Goal: Information Seeking & Learning: Learn about a topic

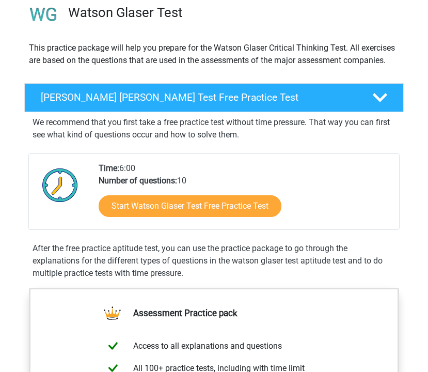
scroll to position [117, 0]
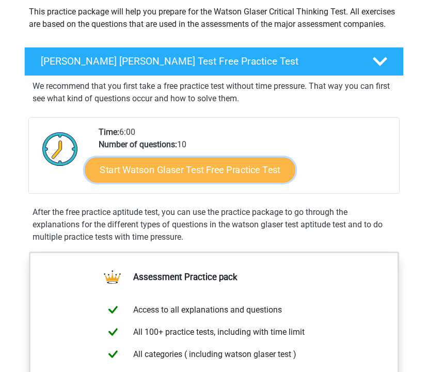
click at [156, 166] on link "Start Watson Glaser Test Free Practice Test" at bounding box center [190, 170] width 210 height 25
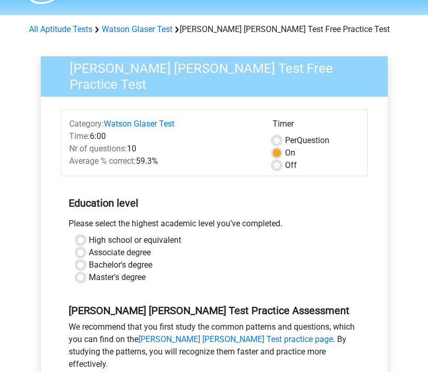
scroll to position [96, 0]
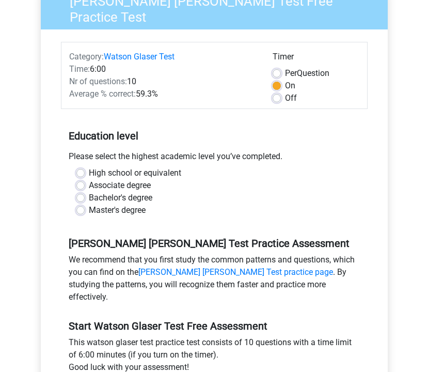
click at [147, 173] on label "High school or equivalent" at bounding box center [135, 173] width 92 height 12
click at [85, 173] on input "High school or equivalent" at bounding box center [80, 172] width 8 height 10
radio input "true"
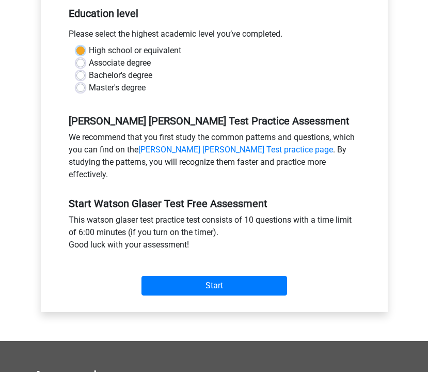
scroll to position [280, 0]
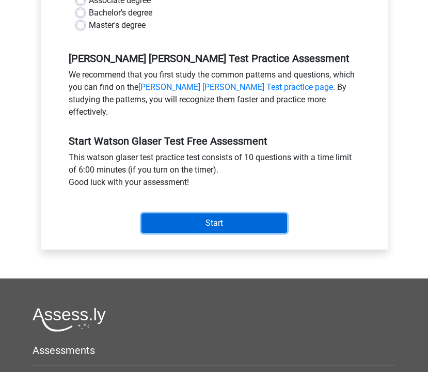
click at [153, 213] on input "Start" at bounding box center [215, 223] width 146 height 20
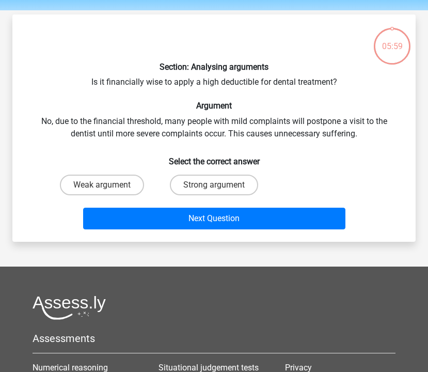
scroll to position [34, 0]
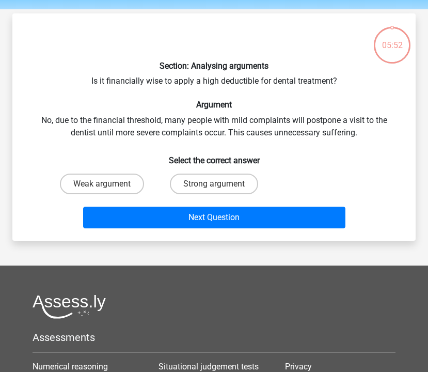
click at [376, 174] on div "Weak argument Strong argument" at bounding box center [214, 183] width 336 height 29
click at [206, 184] on label "Strong argument" at bounding box center [214, 184] width 88 height 21
click at [214, 184] on input "Strong argument" at bounding box center [217, 187] width 7 height 7
radio input "true"
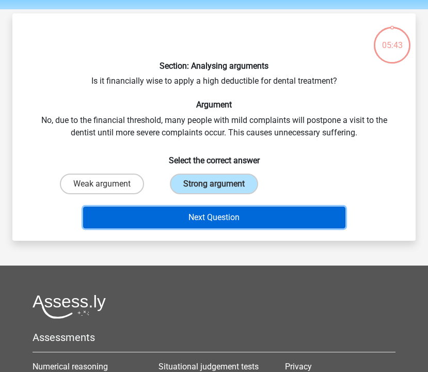
click at [213, 214] on button "Next Question" at bounding box center [214, 218] width 262 height 22
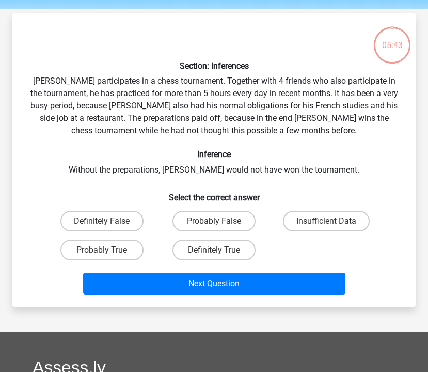
scroll to position [48, 0]
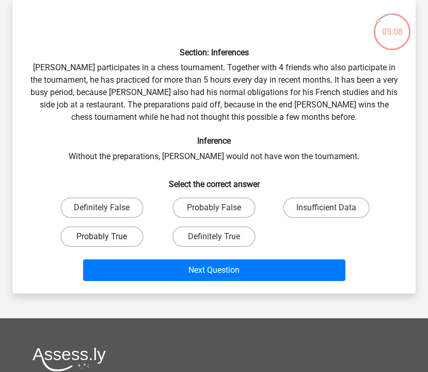
click at [129, 228] on label "Probably True" at bounding box center [101, 236] width 83 height 21
click at [109, 237] on input "Probably True" at bounding box center [105, 240] width 7 height 7
radio input "true"
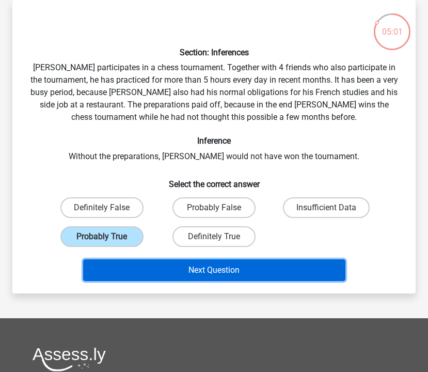
click at [140, 268] on button "Next Question" at bounding box center [214, 270] width 262 height 22
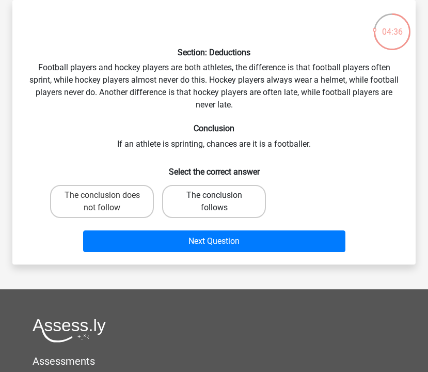
click at [181, 200] on label "The conclusion follows" at bounding box center [214, 201] width 104 height 33
click at [214, 200] on input "The conclusion follows" at bounding box center [217, 198] width 7 height 7
radio input "true"
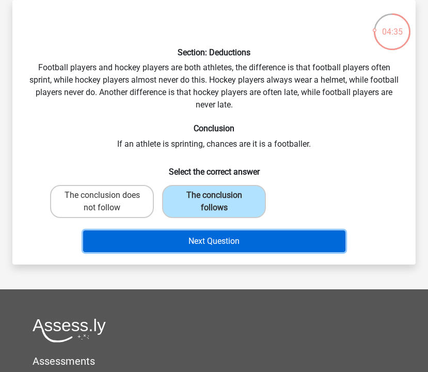
click at [189, 249] on button "Next Question" at bounding box center [214, 241] width 262 height 22
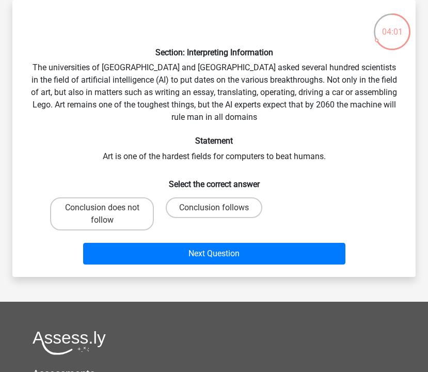
click at [107, 210] on input "Conclusion does not follow" at bounding box center [105, 211] width 7 height 7
radio input "true"
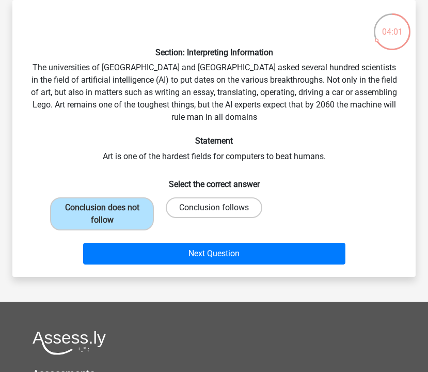
click at [202, 199] on label "Conclusion follows" at bounding box center [214, 207] width 97 height 21
click at [214, 208] on input "Conclusion follows" at bounding box center [217, 211] width 7 height 7
radio input "true"
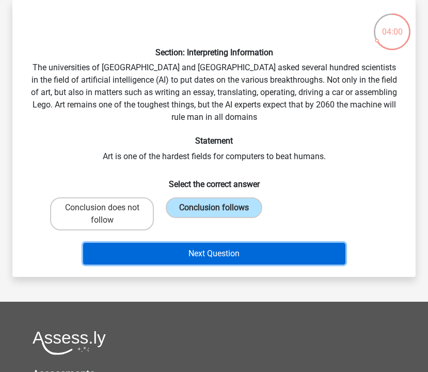
click at [213, 260] on button "Next Question" at bounding box center [214, 254] width 262 height 22
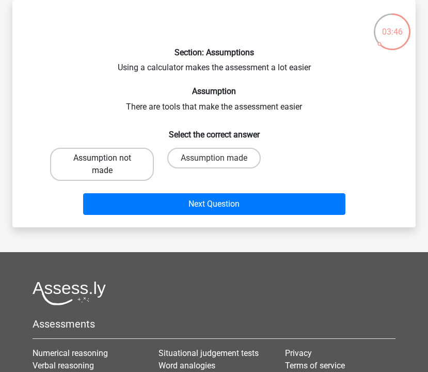
click at [152, 160] on label "Assumption not made" at bounding box center [102, 164] width 104 height 33
click at [109, 160] on input "Assumption not made" at bounding box center [105, 161] width 7 height 7
radio input "true"
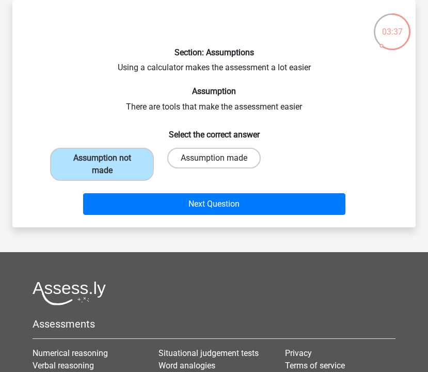
click at [183, 158] on label "Assumption made" at bounding box center [213, 158] width 93 height 21
click at [214, 158] on input "Assumption made" at bounding box center [217, 161] width 7 height 7
radio input "true"
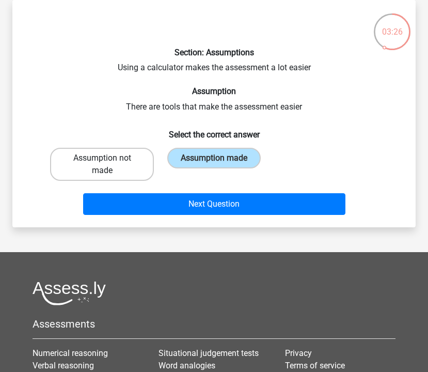
click at [133, 163] on label "Assumption not made" at bounding box center [102, 164] width 104 height 33
click at [109, 163] on input "Assumption not made" at bounding box center [105, 161] width 7 height 7
radio input "true"
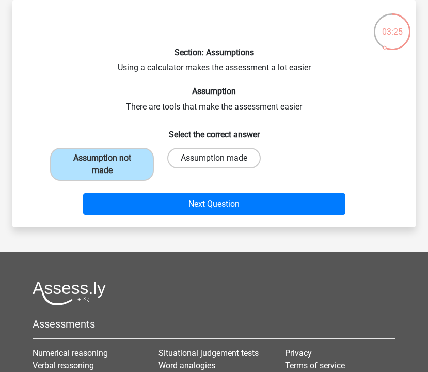
click at [190, 158] on label "Assumption made" at bounding box center [213, 158] width 93 height 21
click at [214, 158] on input "Assumption made" at bounding box center [217, 161] width 7 height 7
radio input "true"
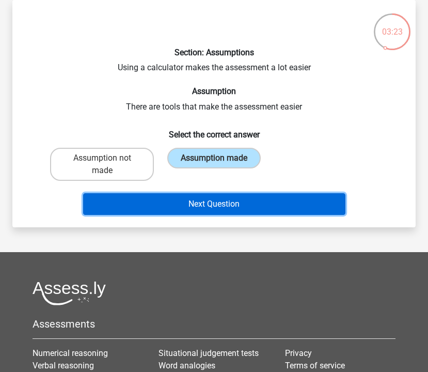
click at [162, 205] on button "Next Question" at bounding box center [214, 204] width 262 height 22
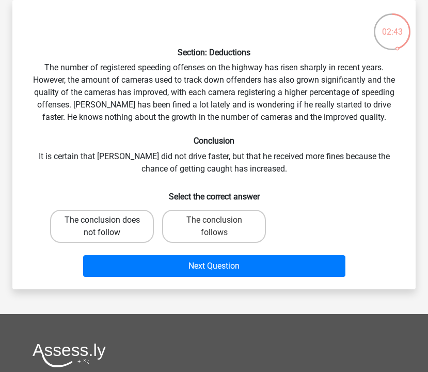
click at [104, 228] on label "The conclusion does not follow" at bounding box center [102, 226] width 104 height 33
click at [104, 227] on input "The conclusion does not follow" at bounding box center [105, 223] width 7 height 7
radio input "true"
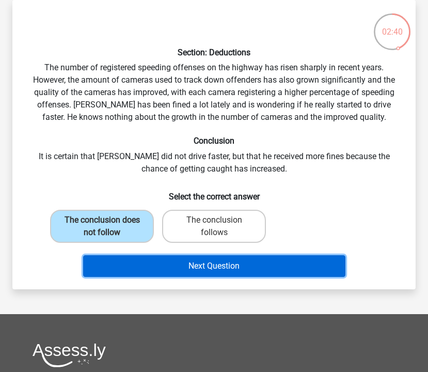
click at [126, 258] on button "Next Question" at bounding box center [214, 266] width 262 height 22
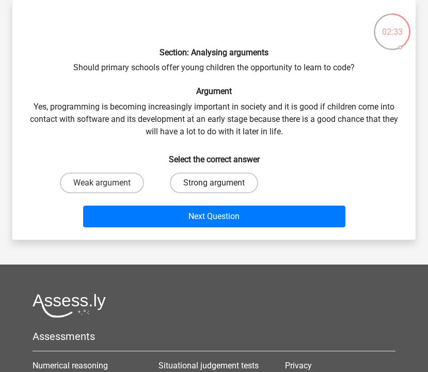
click at [191, 176] on label "Strong argument" at bounding box center [214, 183] width 88 height 21
click at [214, 183] on input "Strong argument" at bounding box center [217, 186] width 7 height 7
radio input "true"
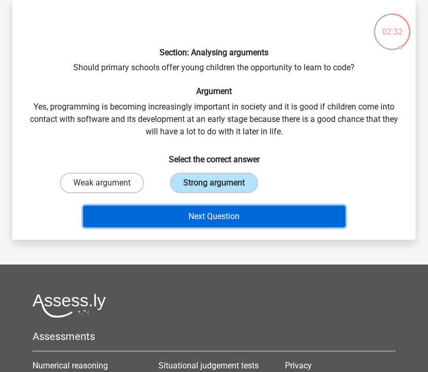
click at [196, 212] on button "Next Question" at bounding box center [214, 217] width 262 height 22
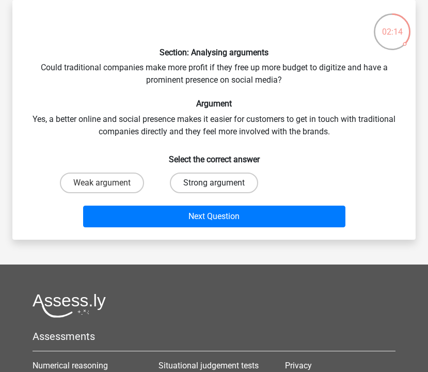
click at [211, 184] on label "Strong argument" at bounding box center [214, 183] width 88 height 21
click at [214, 184] on input "Strong argument" at bounding box center [217, 186] width 7 height 7
radio input "true"
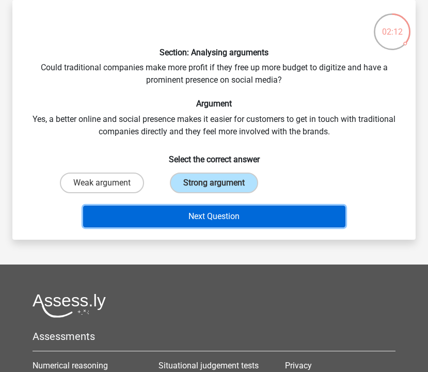
click at [214, 218] on button "Next Question" at bounding box center [214, 217] width 262 height 22
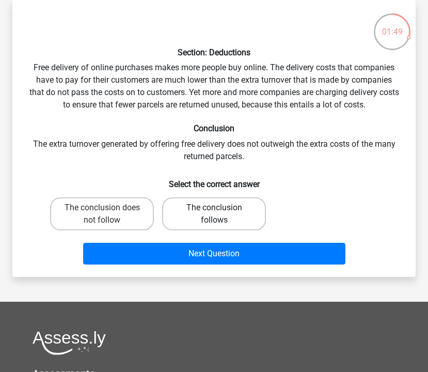
click at [230, 214] on label "The conclusion follows" at bounding box center [214, 213] width 104 height 33
click at [221, 214] on input "The conclusion follows" at bounding box center [217, 211] width 7 height 7
radio input "true"
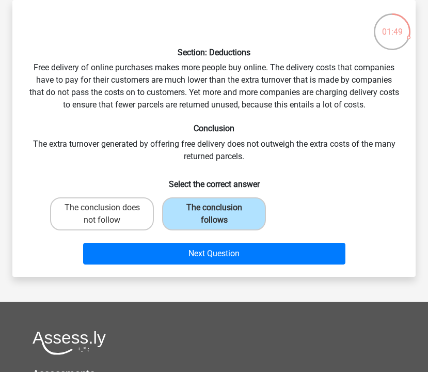
click at [238, 264] on div "Next Question" at bounding box center [214, 256] width 336 height 26
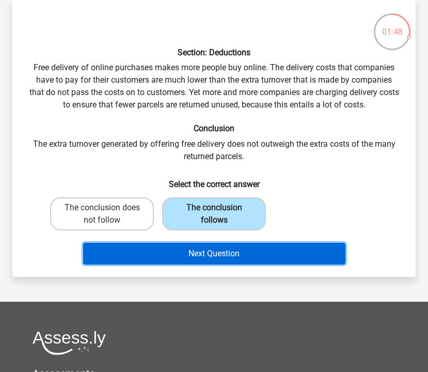
click at [237, 254] on button "Next Question" at bounding box center [214, 254] width 262 height 22
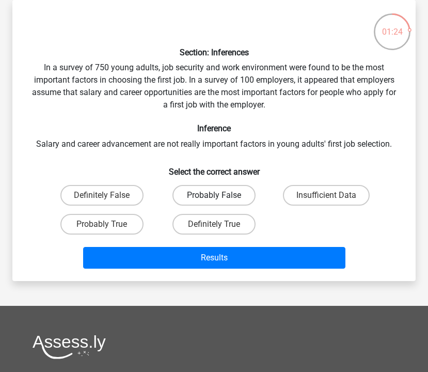
click at [228, 200] on label "Probably False" at bounding box center [214, 195] width 83 height 21
click at [221, 200] on input "Probably False" at bounding box center [217, 198] width 7 height 7
radio input "true"
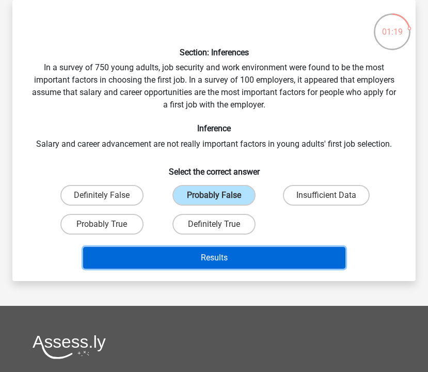
click at [229, 260] on button "Results" at bounding box center [214, 258] width 262 height 22
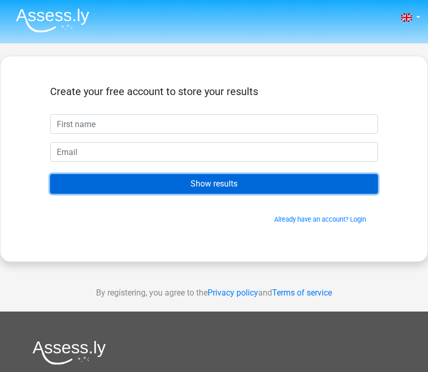
click at [219, 188] on input "Show results" at bounding box center [214, 184] width 328 height 20
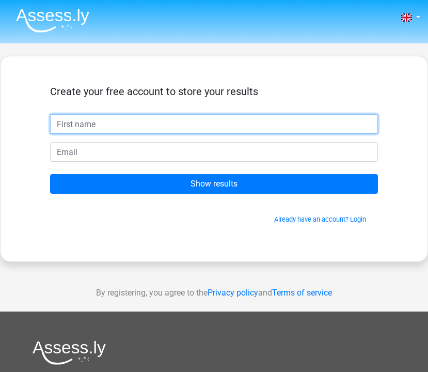
click at [222, 128] on input "text" at bounding box center [214, 124] width 328 height 20
type input "Nowshin"
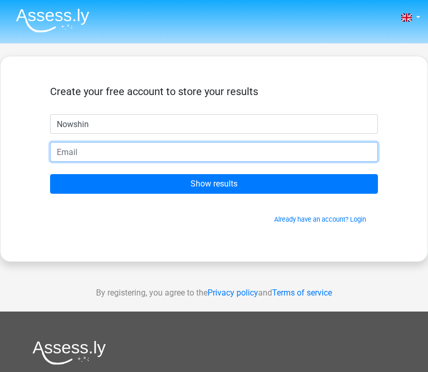
click at [126, 154] on input "email" at bounding box center [214, 152] width 328 height 20
type input "mehekmahzabin@gmail.com"
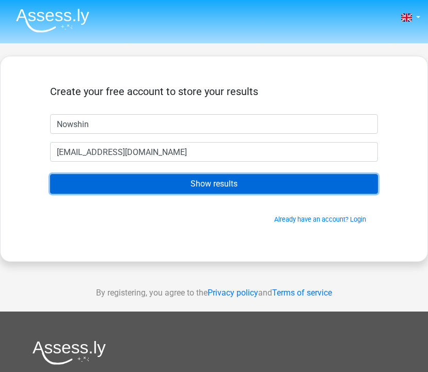
click at [169, 180] on input "Show results" at bounding box center [214, 184] width 328 height 20
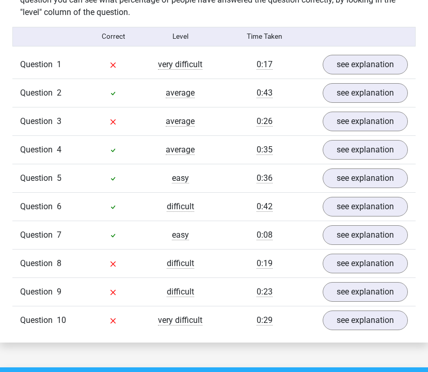
scroll to position [852, 0]
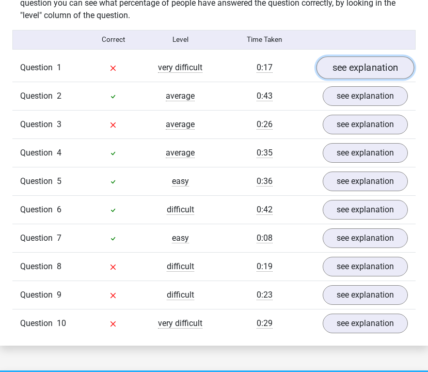
click at [350, 56] on link "see explanation" at bounding box center [365, 67] width 98 height 23
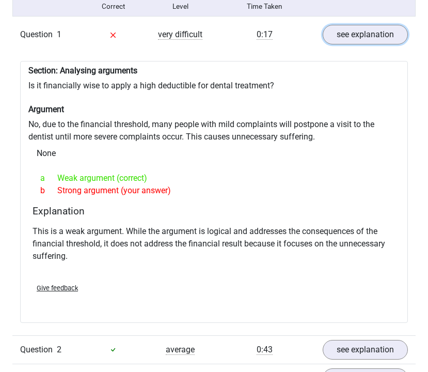
scroll to position [1085, 0]
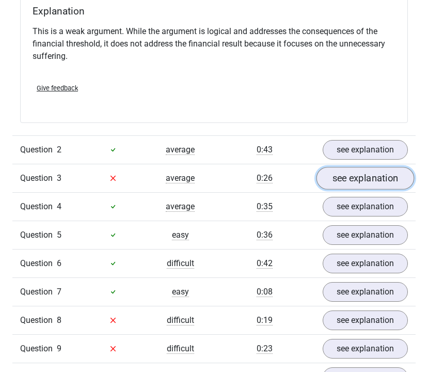
click at [341, 168] on link "see explanation" at bounding box center [365, 178] width 98 height 23
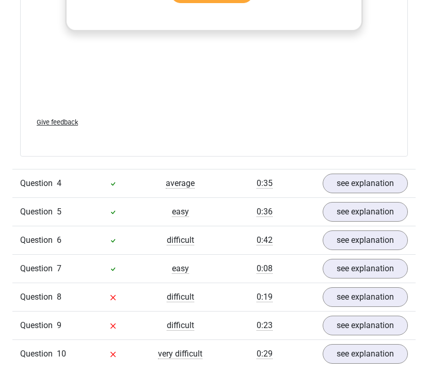
scroll to position [1674, 0]
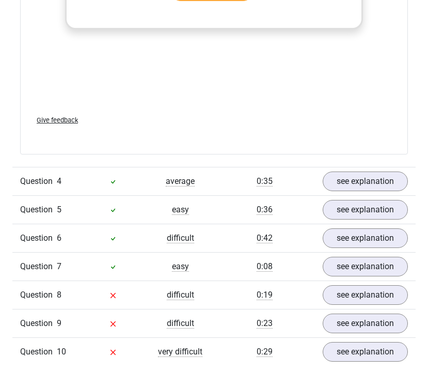
click at [224, 289] on div "0:19" at bounding box center [264, 295] width 101 height 12
click at [336, 284] on link "see explanation" at bounding box center [365, 295] width 98 height 23
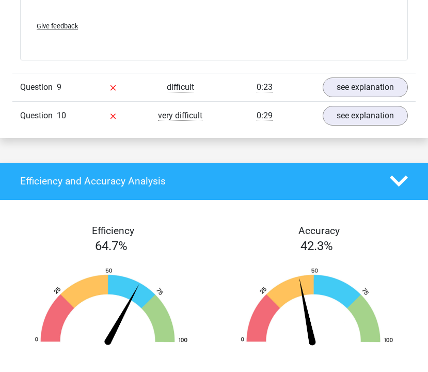
scroll to position [2114, 0]
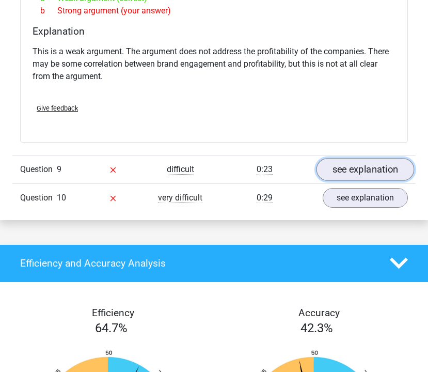
click at [342, 158] on link "see explanation" at bounding box center [365, 169] width 98 height 23
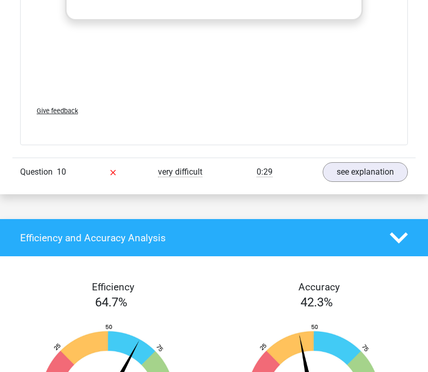
scroll to position [2728, 0]
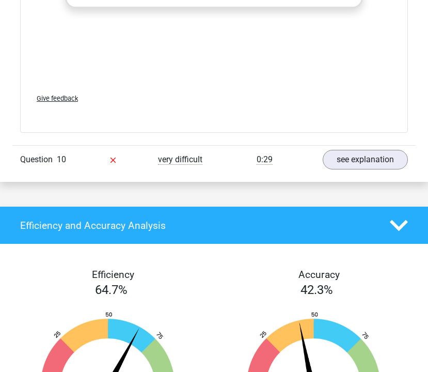
click at [286, 153] on div "0:29" at bounding box center [264, 159] width 101 height 12
click at [341, 149] on link "see explanation" at bounding box center [365, 160] width 98 height 23
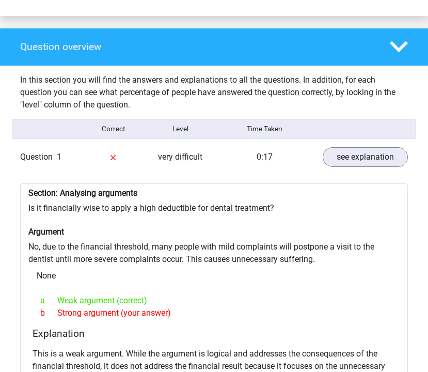
scroll to position [732, 0]
